Goal: Task Accomplishment & Management: Complete application form

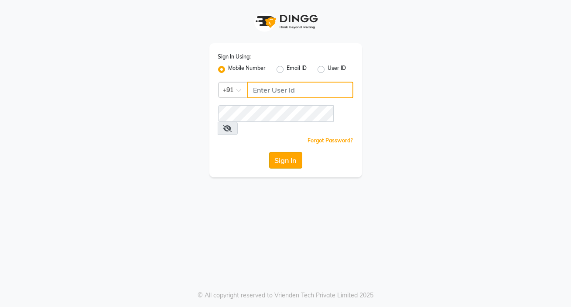
type input "8806066066"
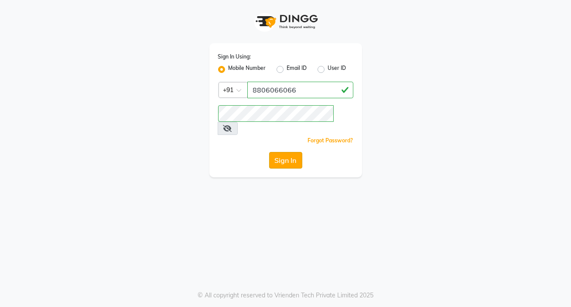
click at [287, 152] on button "Sign In" at bounding box center [285, 160] width 33 height 17
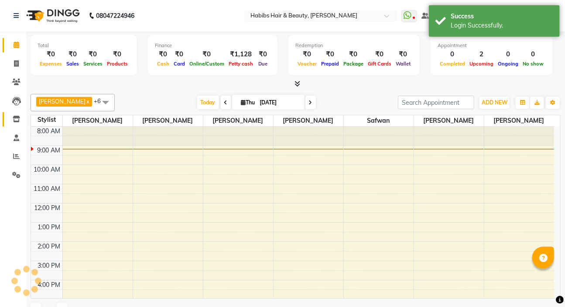
select select "en"
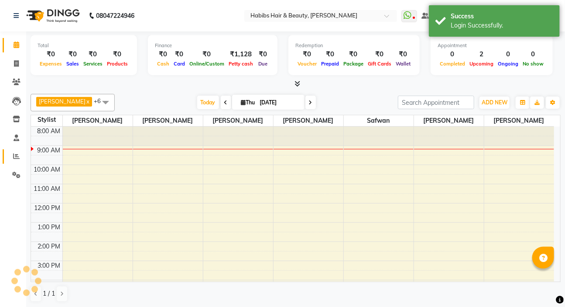
click at [13, 158] on icon at bounding box center [16, 156] width 7 height 7
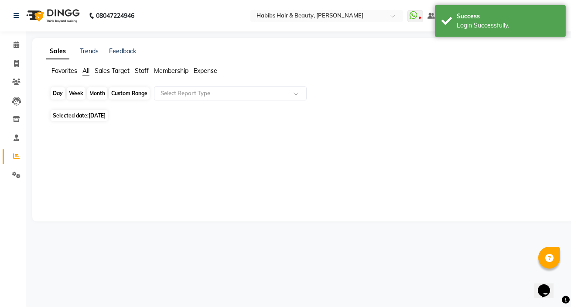
click at [58, 90] on div "Day" at bounding box center [58, 93] width 14 height 12
select select "9"
select select "2025"
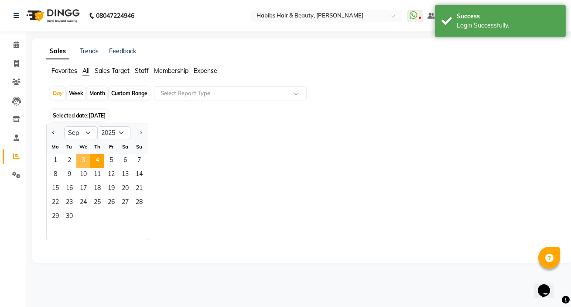
click at [87, 156] on span "3" at bounding box center [83, 161] width 14 height 14
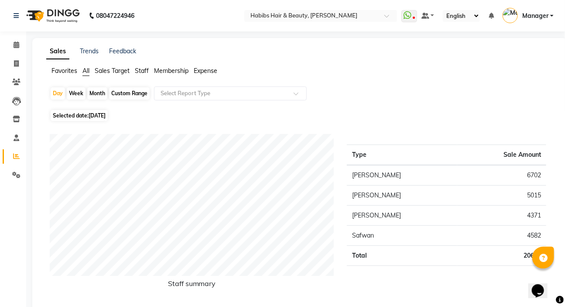
click at [93, 92] on div "Month" at bounding box center [97, 93] width 20 height 12
select select "9"
select select "2025"
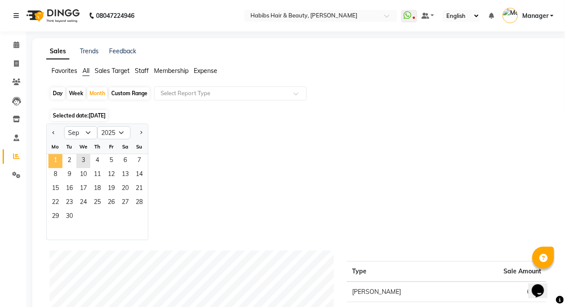
click at [61, 155] on span "1" at bounding box center [55, 161] width 14 height 14
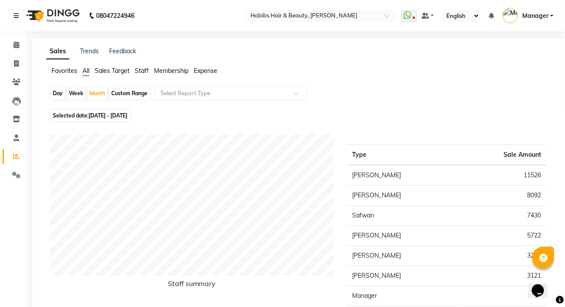
click at [61, 92] on div "Day" at bounding box center [58, 93] width 14 height 12
select select "9"
select select "2025"
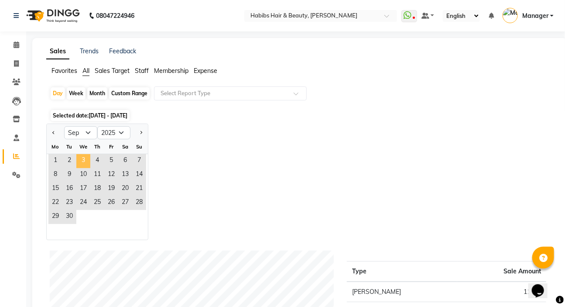
click at [86, 157] on span "3" at bounding box center [83, 161] width 14 height 14
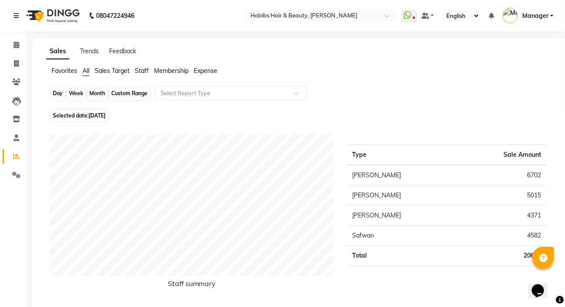
click at [60, 93] on div "Day" at bounding box center [58, 93] width 14 height 12
select select "9"
select select "2025"
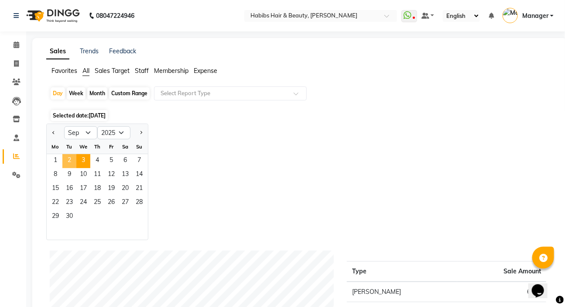
click at [74, 156] on span "2" at bounding box center [69, 161] width 14 height 14
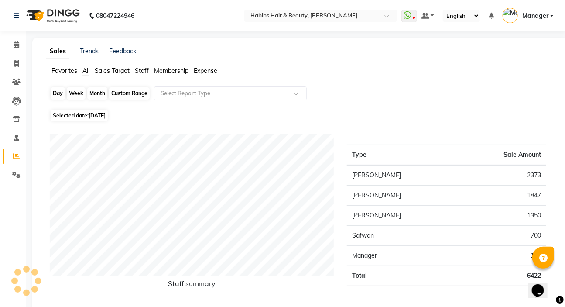
click at [57, 96] on div "Day" at bounding box center [58, 93] width 14 height 12
select select "9"
select select "2025"
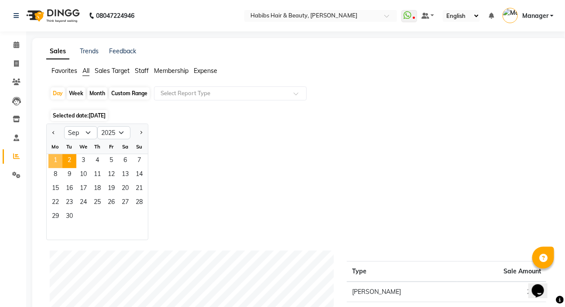
click at [60, 161] on span "1" at bounding box center [55, 161] width 14 height 14
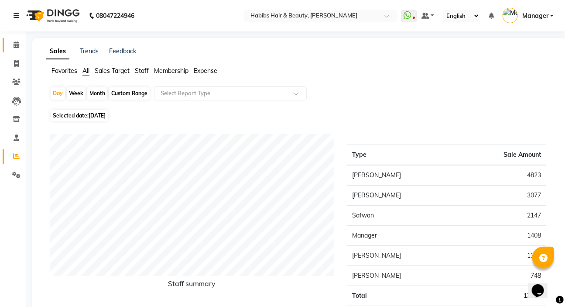
click at [16, 38] on link "Calendar" at bounding box center [13, 45] width 21 height 14
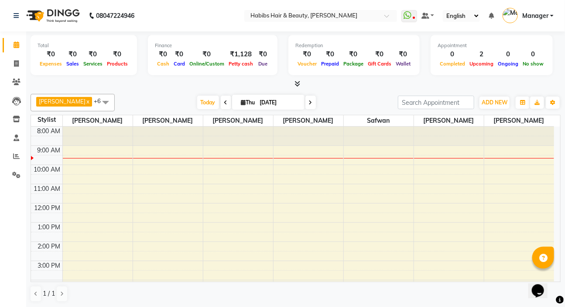
click at [10, 73] on li "Clients" at bounding box center [13, 82] width 26 height 19
click at [18, 65] on icon at bounding box center [16, 63] width 5 height 7
select select "service"
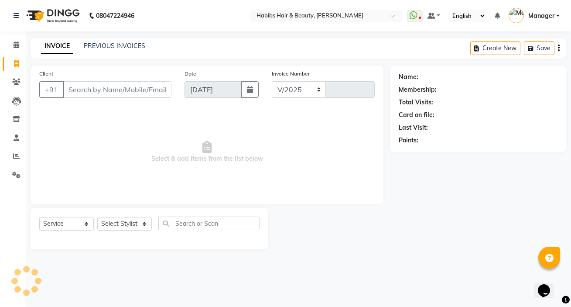
select select "6465"
type input "5033"
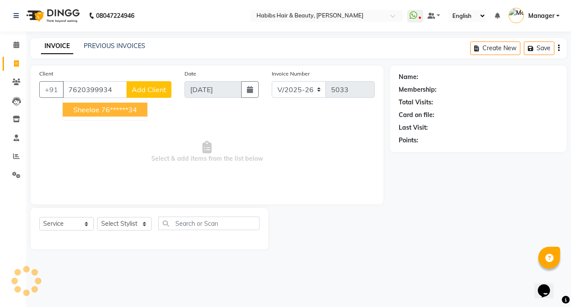
type input "7620399934"
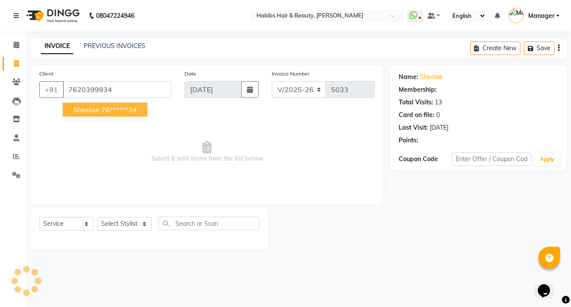
select select "2: Object"
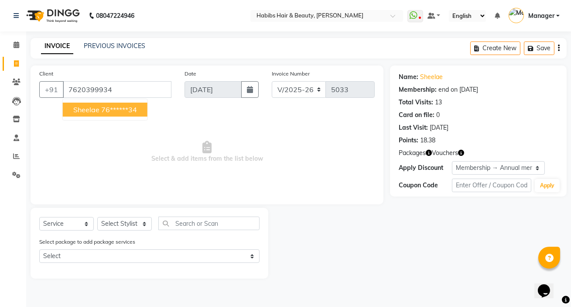
click at [93, 109] on span "sheelae" at bounding box center [86, 109] width 26 height 9
type input "76******34"
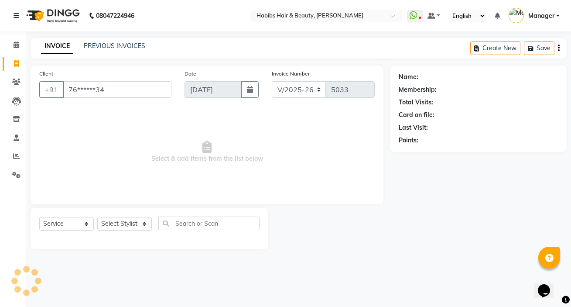
select select "2: Object"
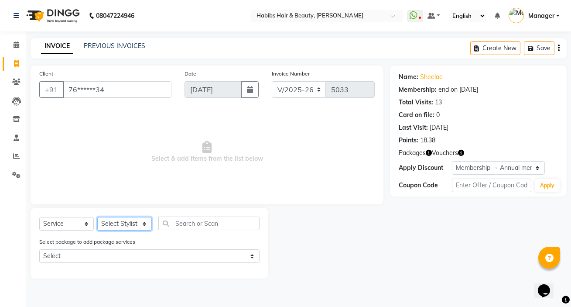
click at [105, 220] on select "Select Stylist [PERSON_NAME] [PERSON_NAME] HK [PERSON_NAME] Manager [PERSON_NAM…" at bounding box center [124, 224] width 55 height 14
select select "76387"
click at [97, 217] on select "Select Stylist [PERSON_NAME] [PERSON_NAME] HK [PERSON_NAME] Manager [PERSON_NAM…" at bounding box center [124, 224] width 55 height 14
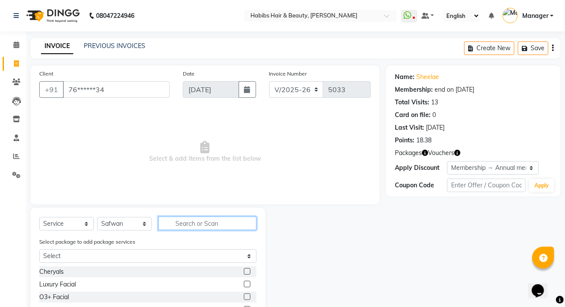
click at [188, 225] on input "text" at bounding box center [207, 223] width 98 height 14
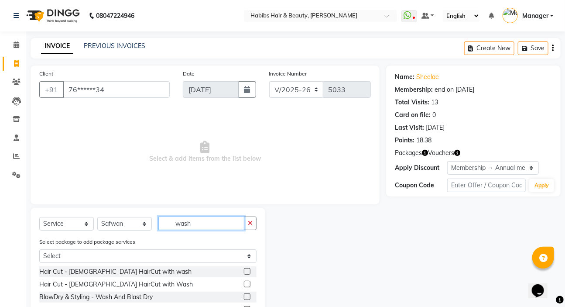
scroll to position [39, 0]
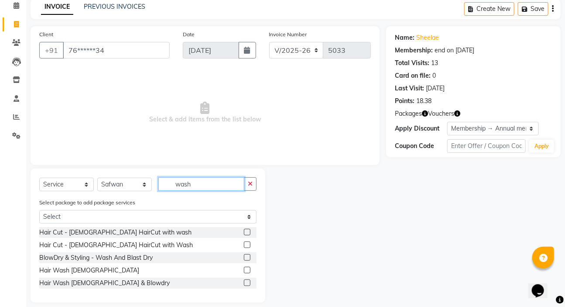
type input "wash"
click at [246, 285] on label at bounding box center [247, 282] width 7 height 7
click at [246, 285] on input "checkbox" at bounding box center [247, 283] width 6 height 6
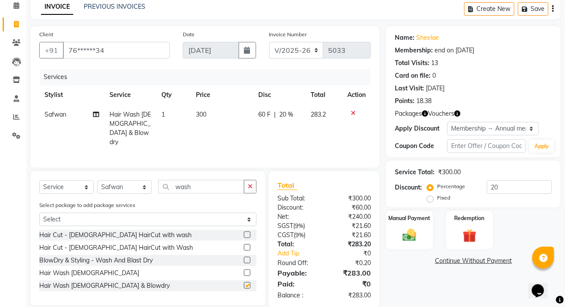
checkbox input "false"
click at [202, 113] on span "300" at bounding box center [201, 114] width 10 height 8
select select "76387"
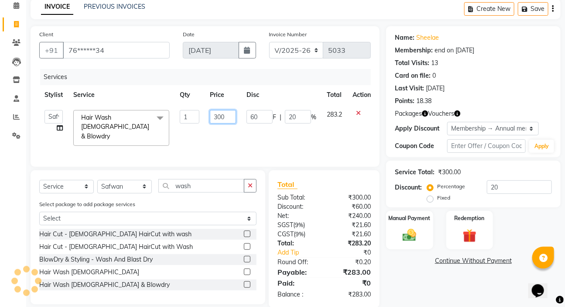
click at [231, 117] on input "300" at bounding box center [223, 117] width 26 height 14
type input "3"
type input "200"
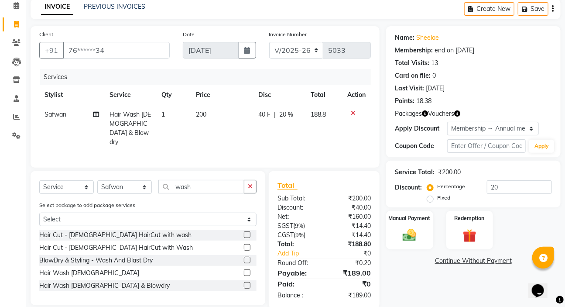
click at [233, 128] on td "200" at bounding box center [222, 128] width 62 height 47
select select "76387"
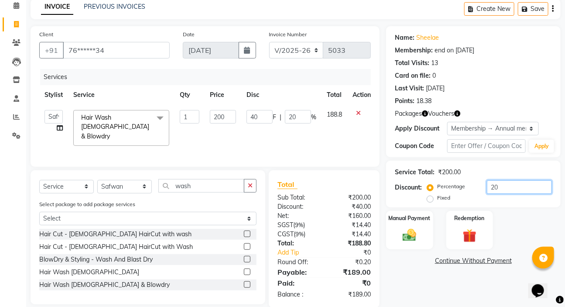
click at [500, 187] on input "20" at bounding box center [519, 187] width 65 height 14
type input "2"
type input "4"
type input "2"
type input "0"
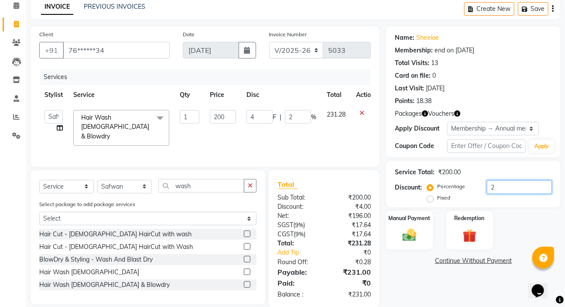
type input "0"
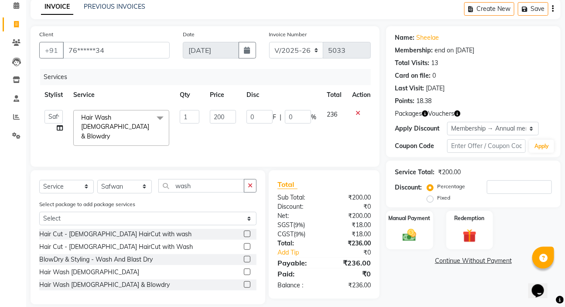
click at [553, 3] on button "button" at bounding box center [553, 9] width 2 height 21
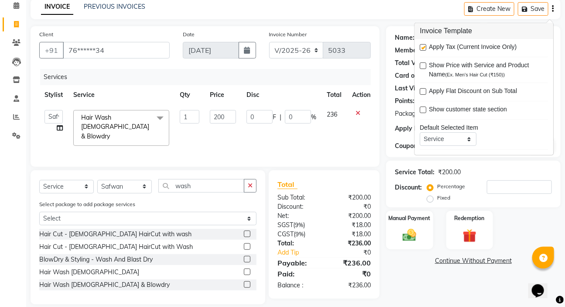
click at [424, 47] on label at bounding box center [423, 47] width 7 height 7
click at [424, 47] on input "checkbox" at bounding box center [423, 48] width 6 height 6
checkbox input "false"
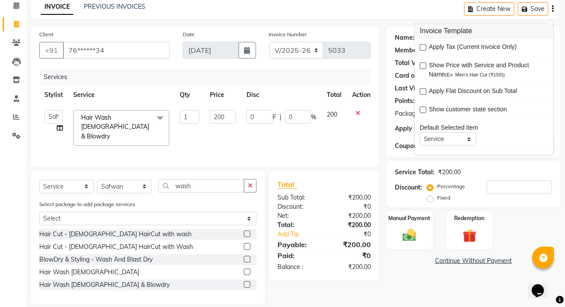
scroll to position [42, 0]
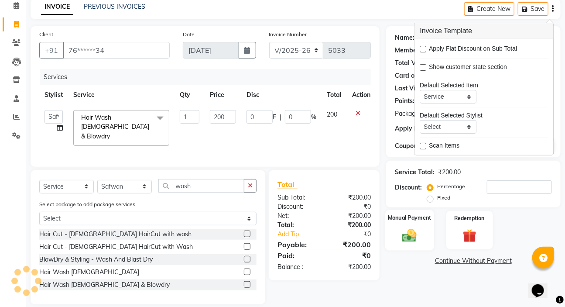
click at [422, 230] on div "Manual Payment" at bounding box center [409, 230] width 49 height 40
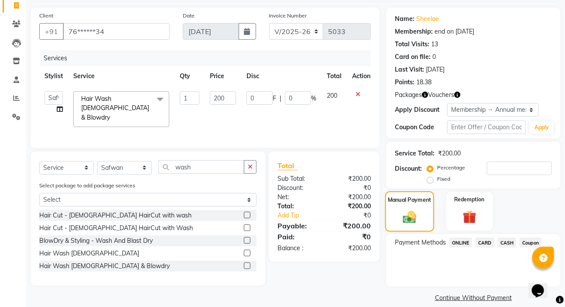
scroll to position [69, 0]
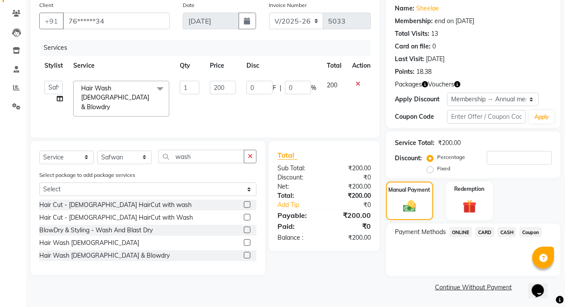
click at [459, 231] on span "ONLINE" at bounding box center [460, 232] width 23 height 10
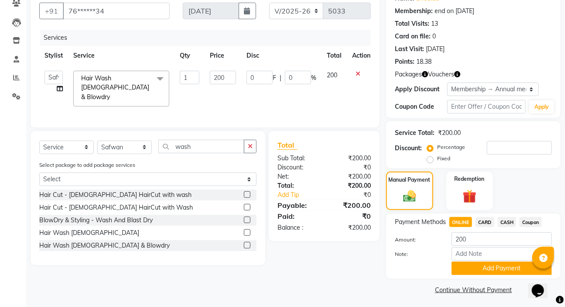
scroll to position [81, 0]
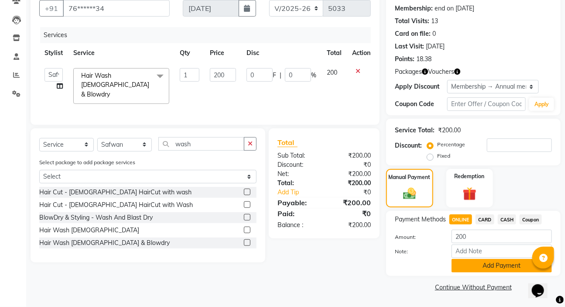
click at [476, 268] on button "Add Payment" at bounding box center [502, 266] width 100 height 14
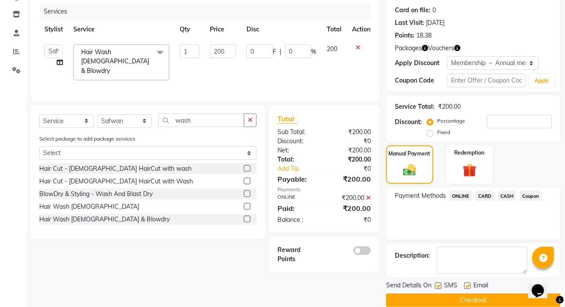
scroll to position [118, 0]
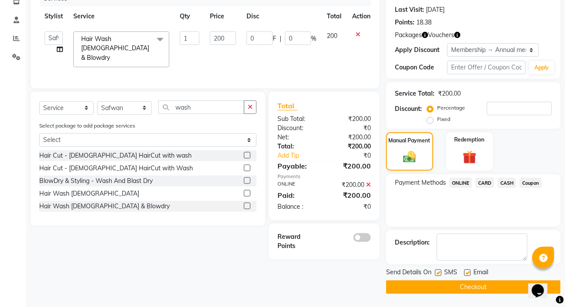
click at [468, 283] on button "Checkout" at bounding box center [473, 287] width 175 height 14
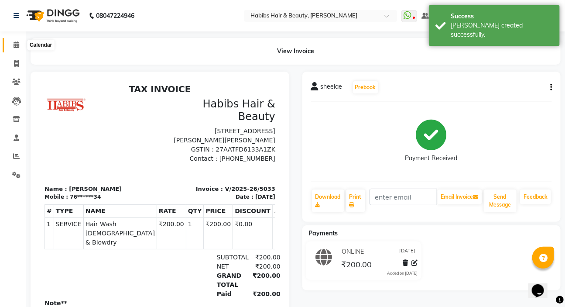
click at [19, 45] on icon at bounding box center [17, 44] width 6 height 7
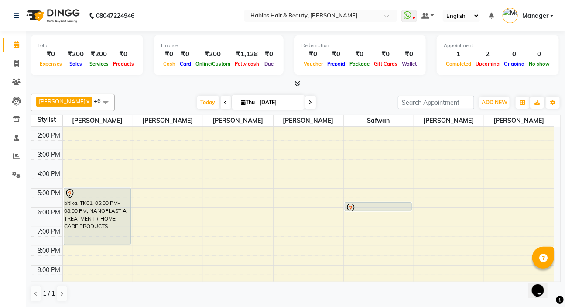
scroll to position [131, 0]
